Goal: Navigation & Orientation: Find specific page/section

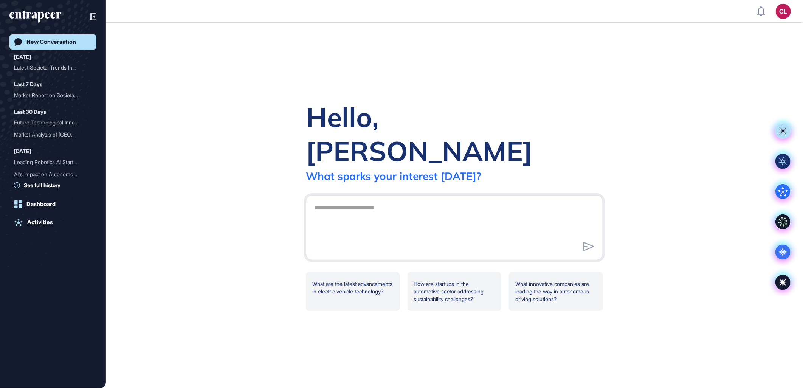
scroll to position [17, 0]
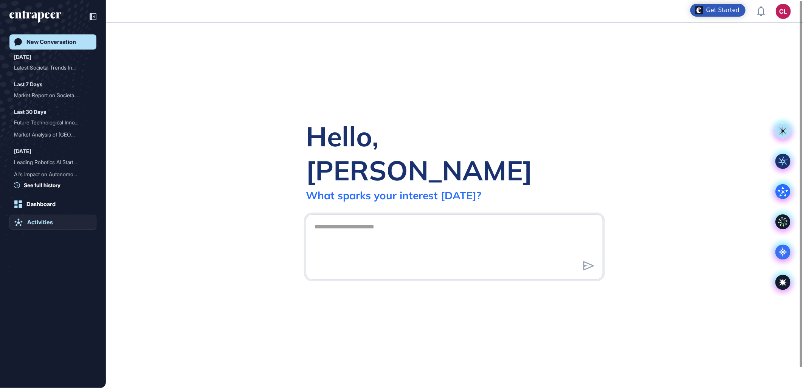
click at [16, 219] on icon at bounding box center [18, 223] width 8 height 8
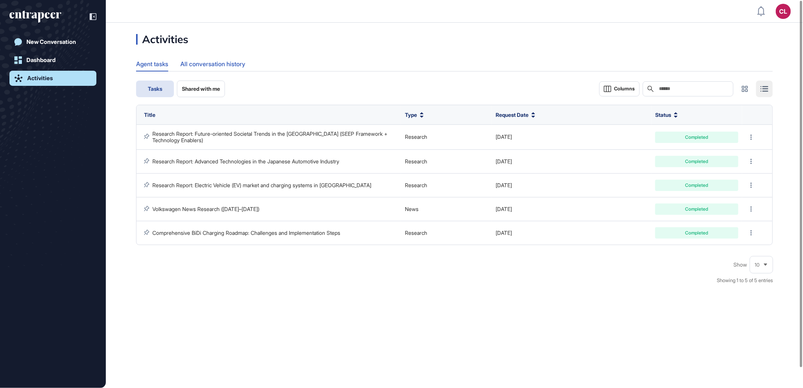
click at [218, 67] on div "All conversation history" at bounding box center [212, 64] width 65 height 15
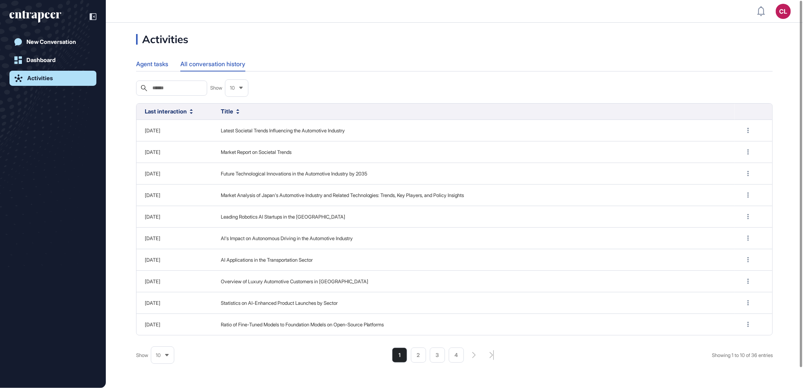
click at [149, 60] on div "Agent tasks" at bounding box center [152, 64] width 32 height 15
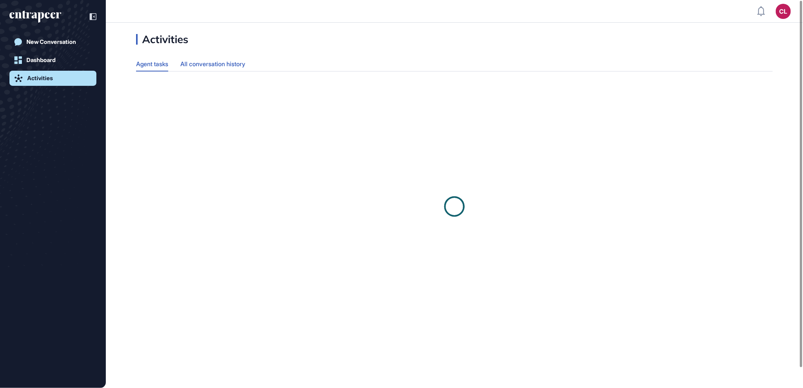
click at [213, 64] on div "All conversation history" at bounding box center [212, 64] width 65 height 15
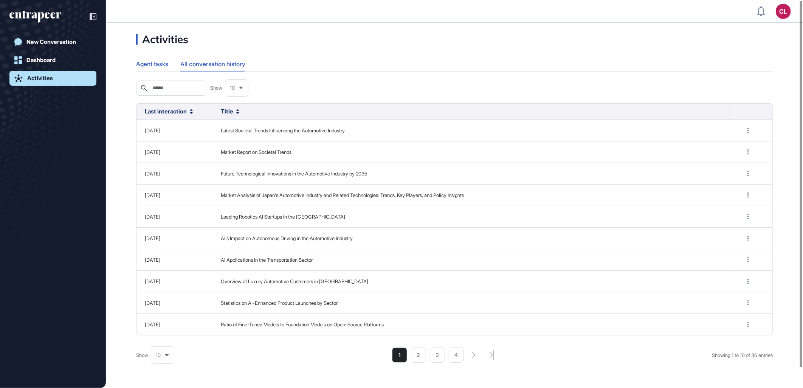
click at [148, 65] on div "Agent tasks" at bounding box center [152, 64] width 32 height 15
